Goal: Task Accomplishment & Management: Manage account settings

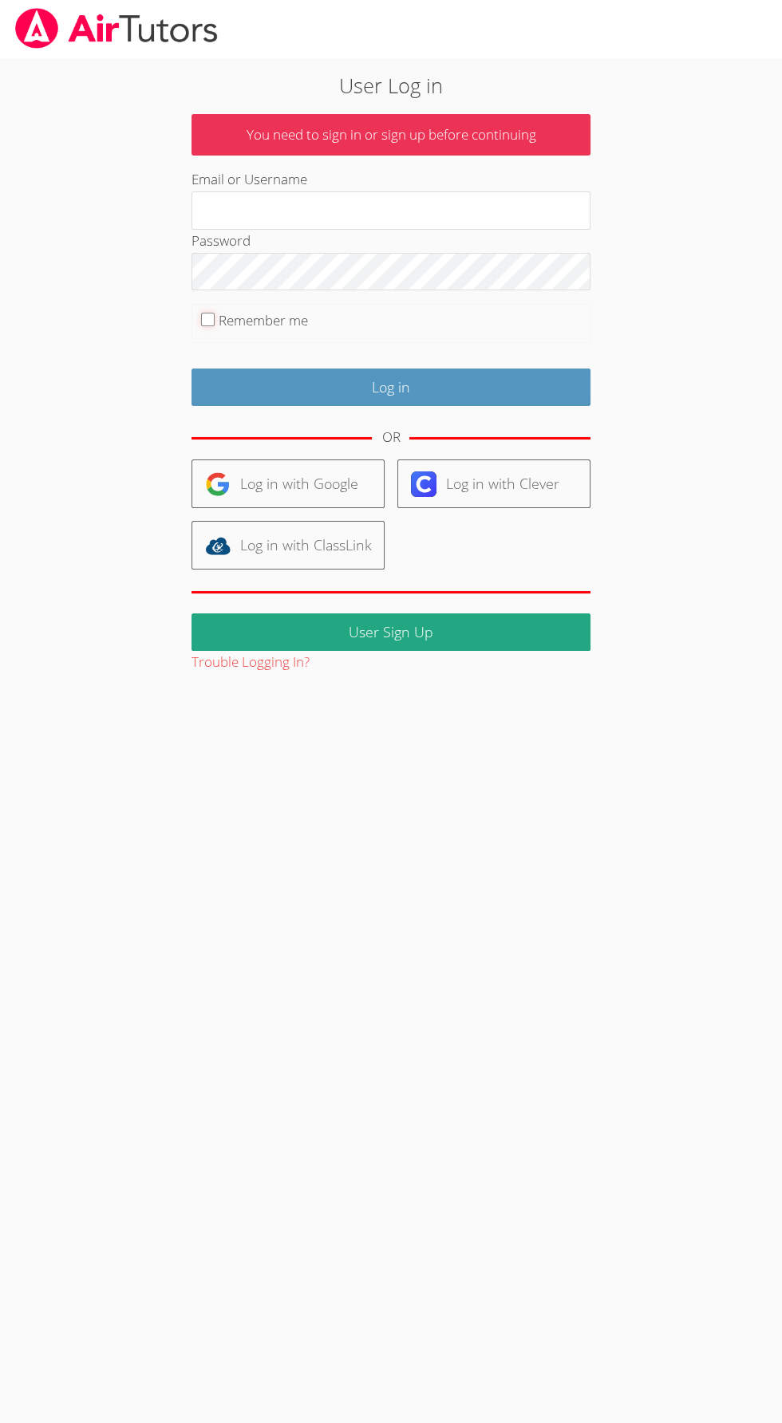
click at [207, 319] on input "Remember me" at bounding box center [208, 320] width 14 height 14
checkbox input "true"
click at [200, 232] on label "Password" at bounding box center [220, 240] width 59 height 18
click at [216, 217] on input "Email or Username" at bounding box center [390, 210] width 399 height 38
click at [41, 455] on div "User Log in You need to sign in or sign up before continuing Email or Username …" at bounding box center [391, 365] width 782 height 617
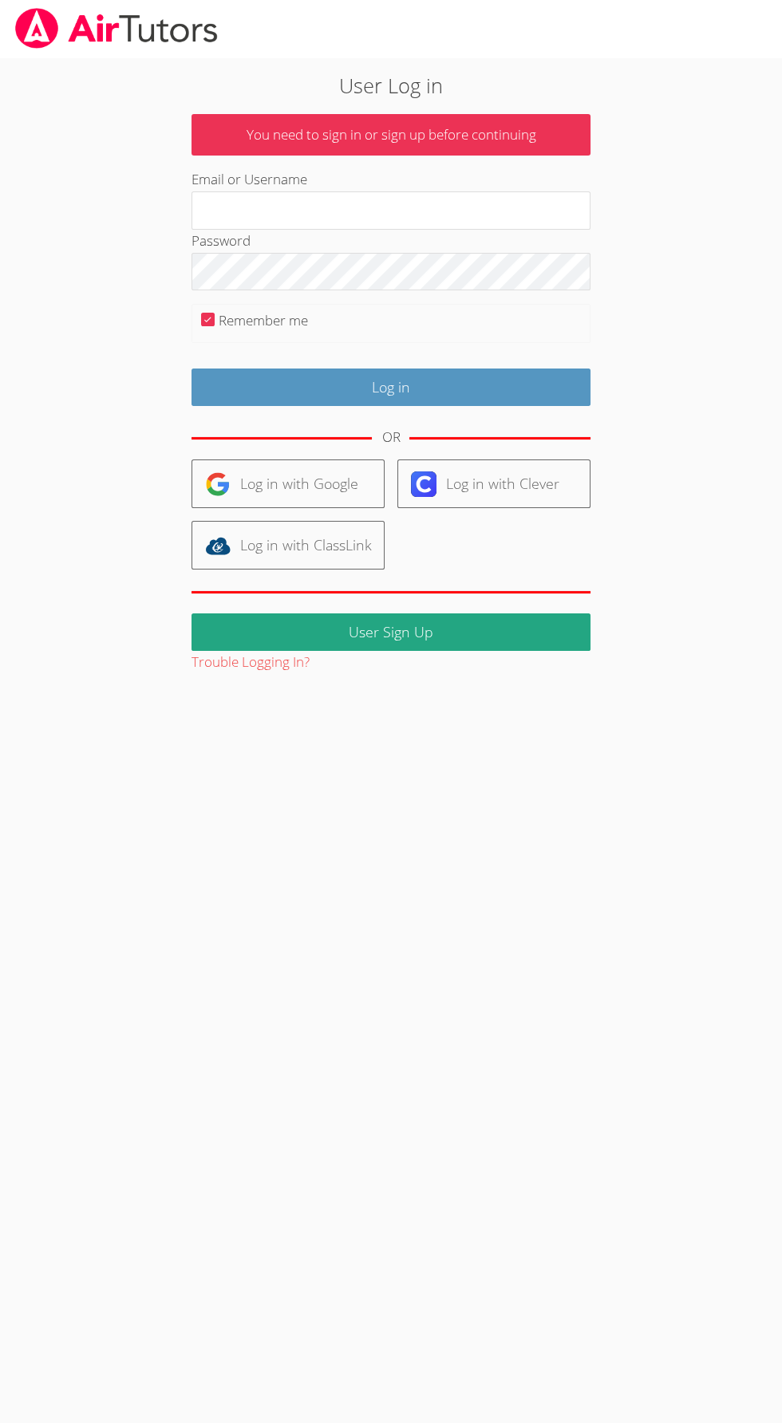
click at [271, 180] on label "Email or Username" at bounding box center [249, 179] width 116 height 18
click at [271, 191] on input "Email or Username" at bounding box center [390, 210] width 399 height 38
type input "johnicia.monee@hotmail.com"
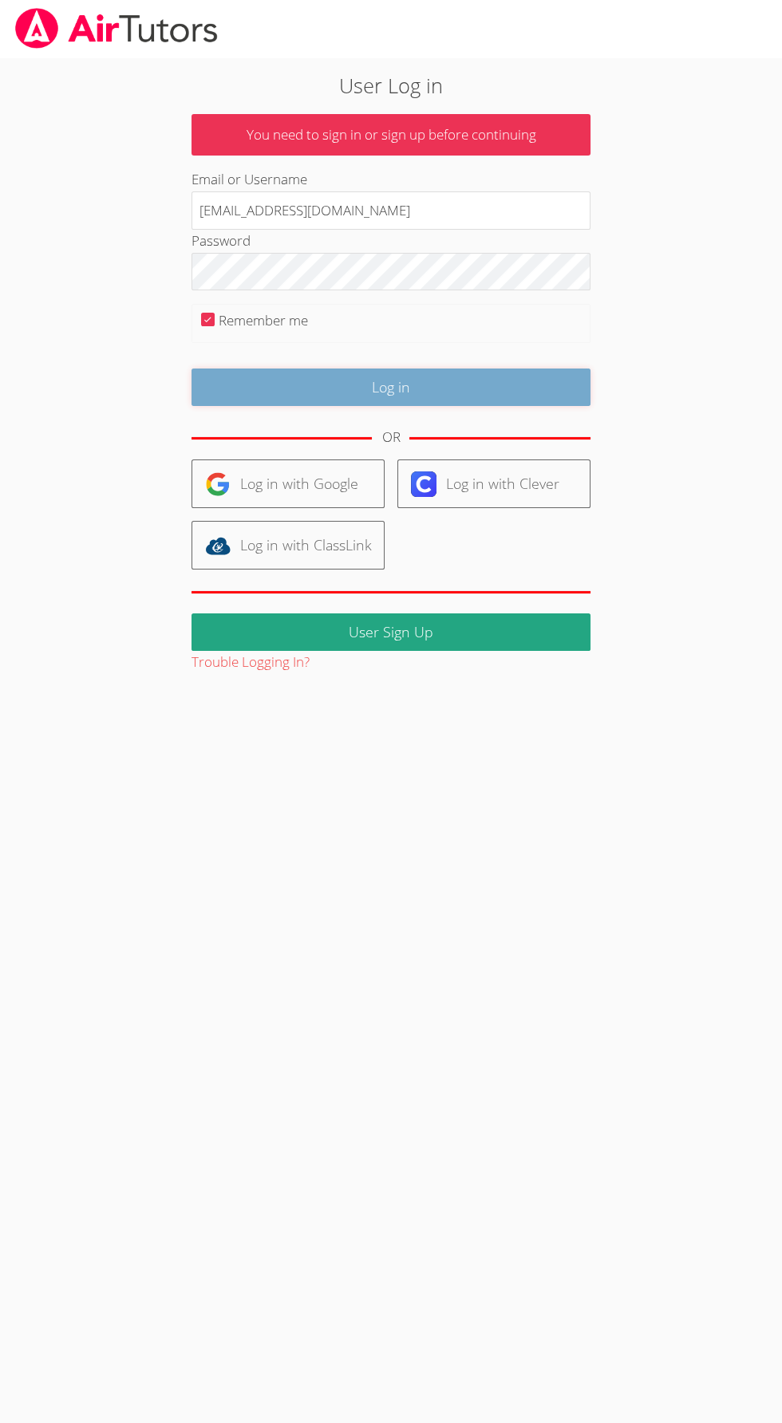
click at [227, 396] on input "Log in" at bounding box center [390, 386] width 399 height 37
